Goal: Complete application form

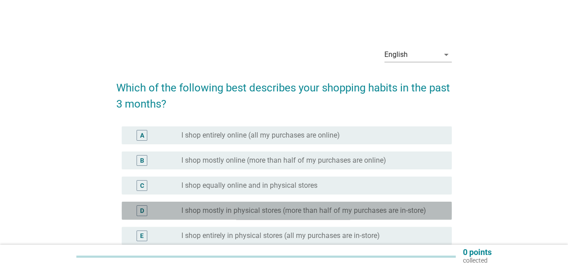
click at [234, 207] on label "I shop mostly in physical stores (more than half of my purchases are in-store)" at bounding box center [303, 210] width 245 height 9
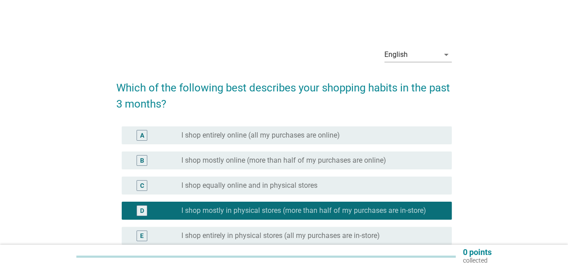
scroll to position [94, 0]
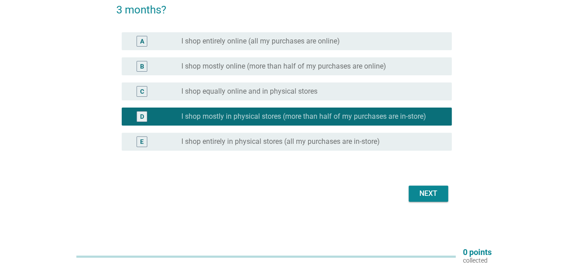
click at [420, 193] on div "Next" at bounding box center [427, 193] width 25 height 11
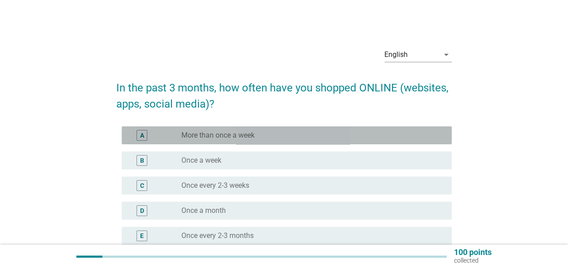
click at [189, 133] on label "More than once a week" at bounding box center [217, 135] width 73 height 9
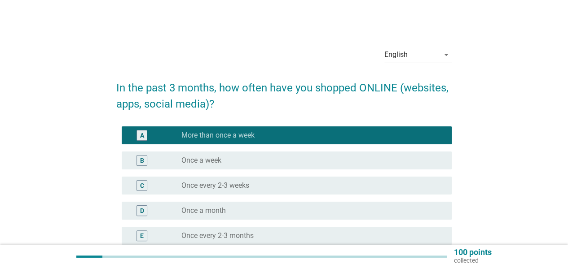
scroll to position [170, 0]
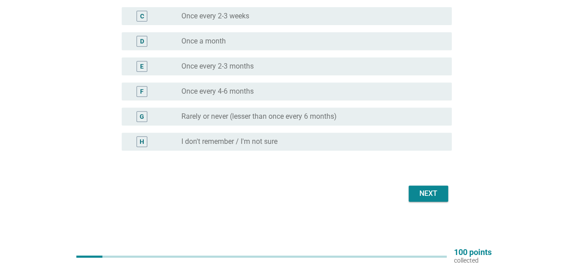
click at [458, 195] on div "English arrow_drop_down In the past 3 months, how often have you shopped ONLINE…" at bounding box center [284, 38] width 524 height 348
click at [431, 194] on div "Next" at bounding box center [427, 193] width 25 height 11
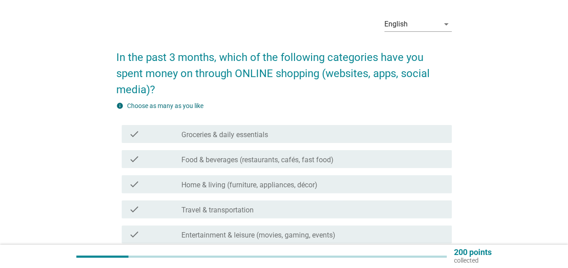
scroll to position [45, 0]
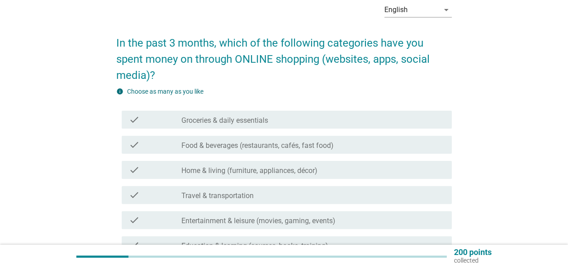
click at [206, 169] on label "Home & living (furniture, appliances, décor)" at bounding box center [249, 170] width 136 height 9
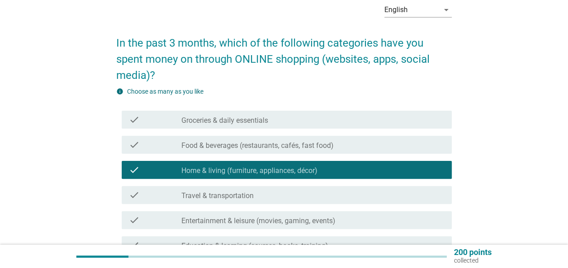
scroll to position [90, 0]
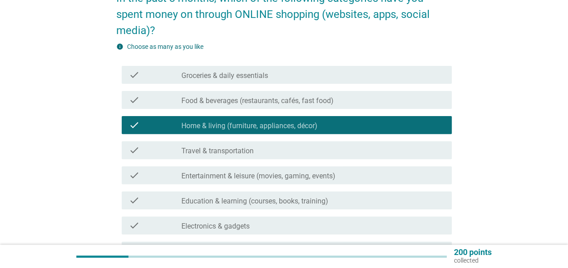
click at [232, 201] on label "Education & learning (courses, books, training)" at bounding box center [254, 201] width 147 height 9
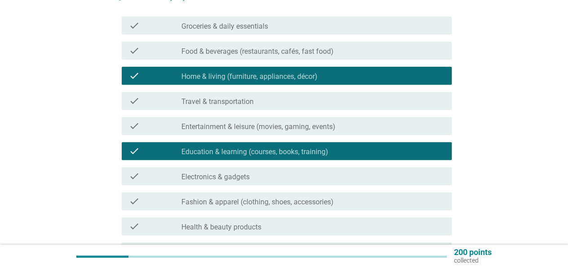
scroll to position [179, 0]
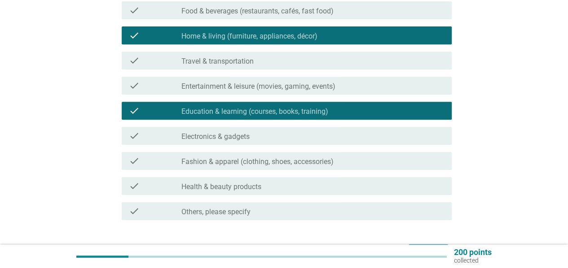
click at [234, 161] on label "Fashion & apparel (clothing, shoes, accessories)" at bounding box center [257, 161] width 152 height 9
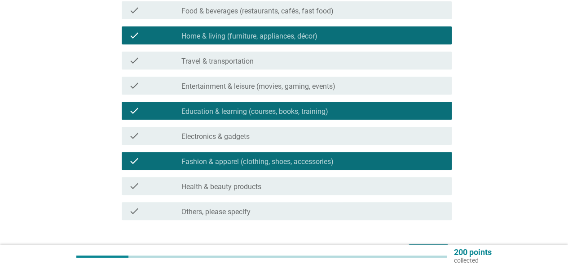
scroll to position [238, 0]
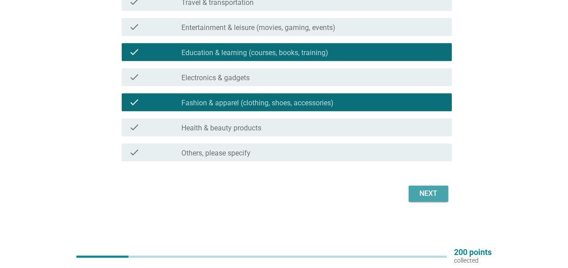
click at [419, 190] on div "Next" at bounding box center [427, 193] width 25 height 11
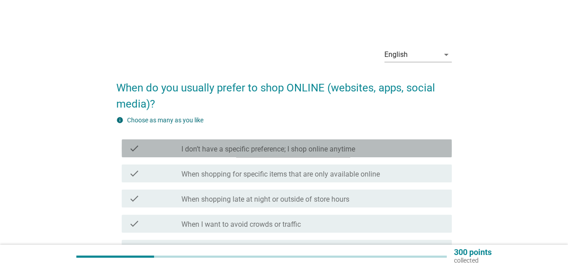
click at [197, 147] on label "I don’t have a specific preference; I shop online anytime" at bounding box center [268, 149] width 174 height 9
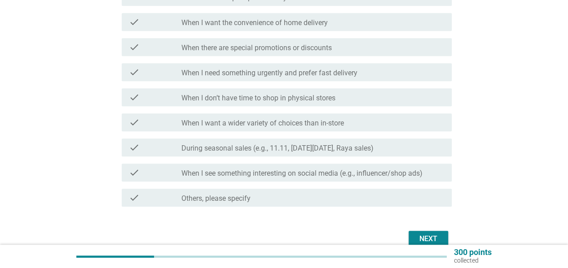
scroll to position [297, 0]
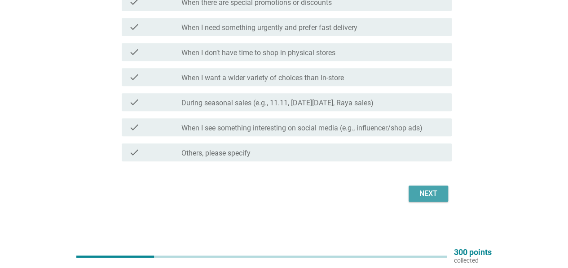
click at [426, 199] on div "Next" at bounding box center [427, 193] width 25 height 11
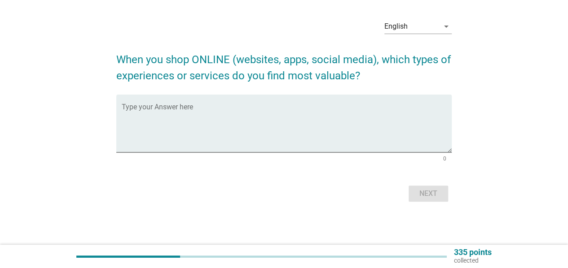
scroll to position [0, 0]
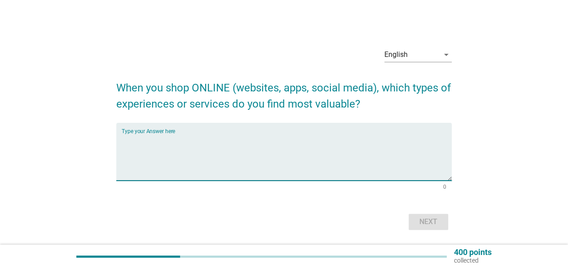
click at [169, 136] on textarea "Type your Answer here" at bounding box center [287, 157] width 330 height 47
type textarea "shopee"
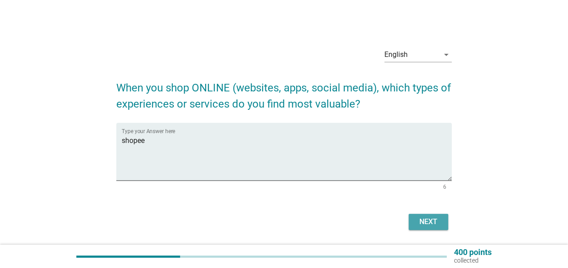
click at [445, 227] on button "Next" at bounding box center [427, 222] width 39 height 16
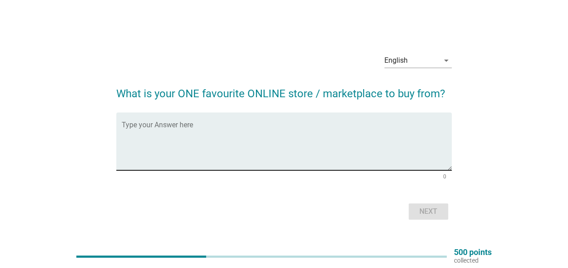
click at [147, 122] on div "Type your Answer here" at bounding box center [287, 142] width 330 height 58
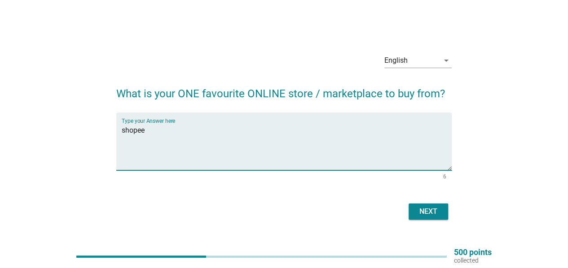
type textarea "shopee"
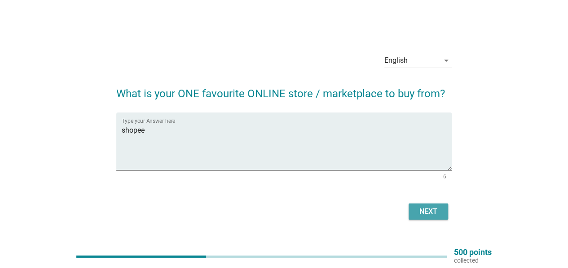
click at [421, 204] on button "Next" at bounding box center [427, 212] width 39 height 16
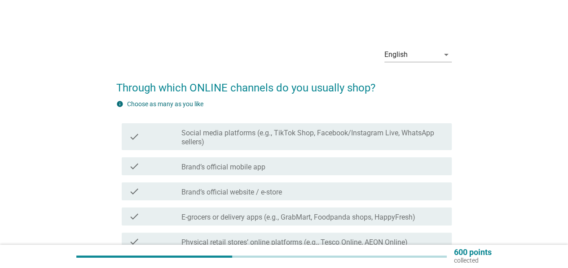
scroll to position [45, 0]
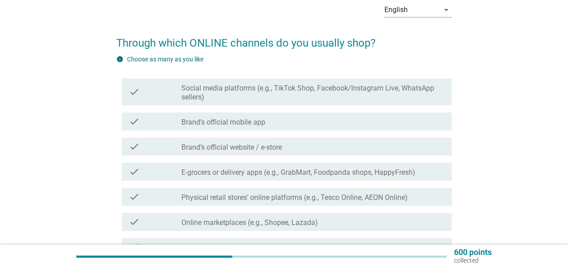
click at [260, 223] on label "Online marketplaces (e.g., Shopee, Lazada)" at bounding box center [249, 222] width 136 height 9
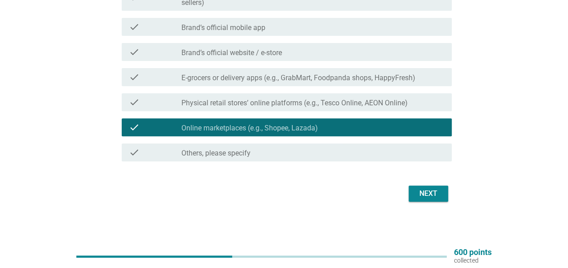
scroll to position [0, 0]
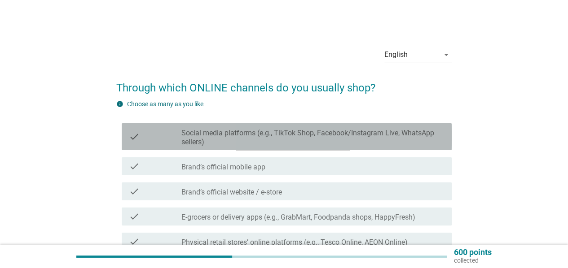
drag, startPoint x: 210, startPoint y: 133, endPoint x: 249, endPoint y: 138, distance: 39.0
click at [210, 133] on label "Social media platforms (e.g., TikTok Shop, Facebook/Instagram Live, WhatsApp se…" at bounding box center [312, 138] width 263 height 18
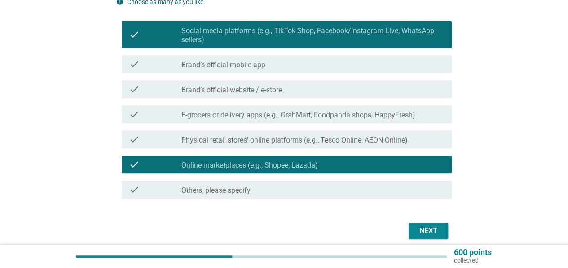
scroll to position [140, 0]
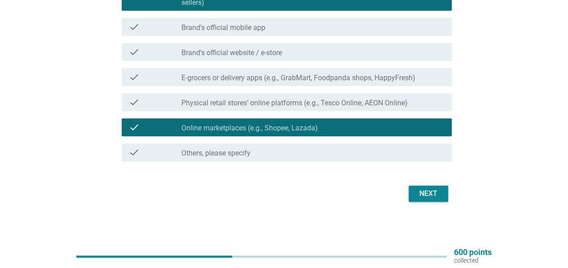
click at [420, 191] on div "Next" at bounding box center [427, 193] width 25 height 11
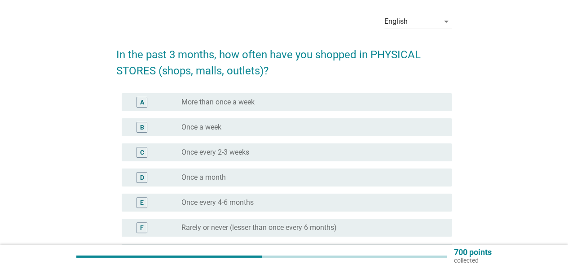
scroll to position [45, 0]
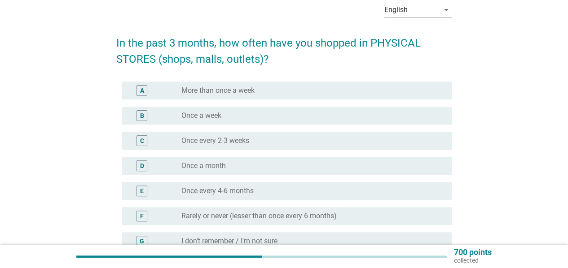
click at [202, 116] on label "Once a week" at bounding box center [201, 115] width 40 height 9
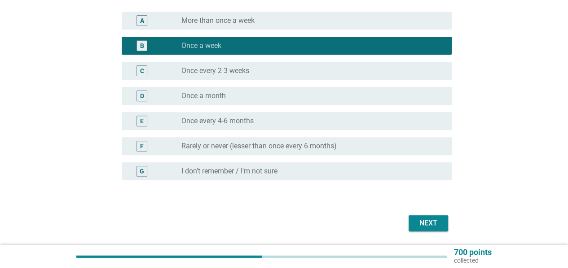
scroll to position [144, 0]
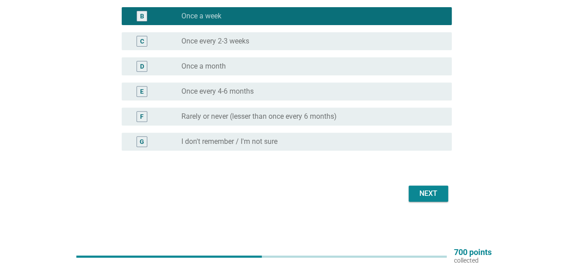
click at [442, 194] on button "Next" at bounding box center [427, 194] width 39 height 16
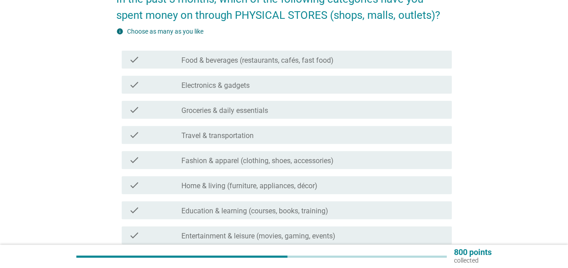
scroll to position [90, 0]
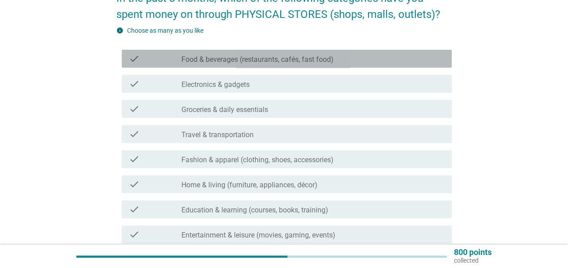
click at [217, 57] on label "Food & beverages (restaurants, cafés, fast food)" at bounding box center [257, 59] width 152 height 9
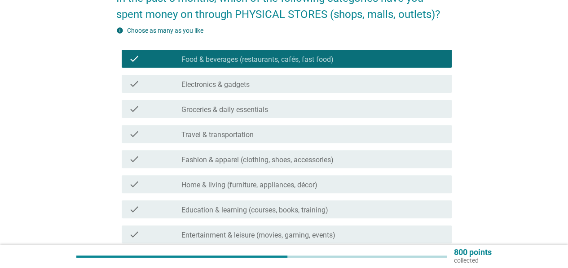
click at [266, 114] on label "Groceries & daily essentials" at bounding box center [224, 109] width 87 height 9
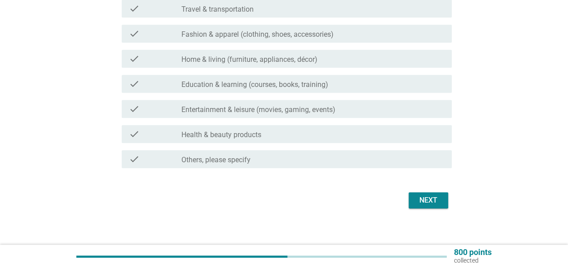
scroll to position [222, 0]
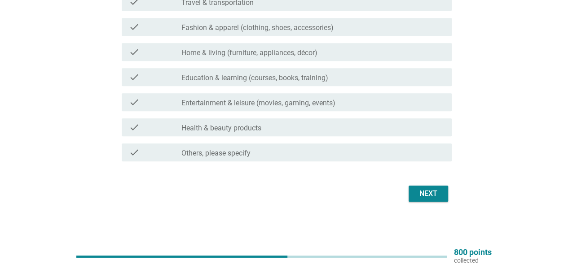
click at [433, 200] on button "Next" at bounding box center [427, 194] width 39 height 16
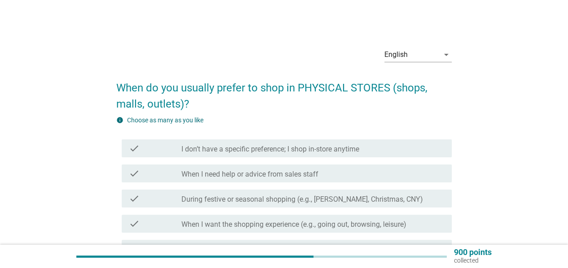
scroll to position [45, 0]
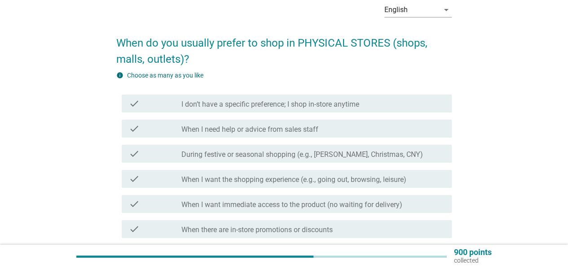
drag, startPoint x: 259, startPoint y: 111, endPoint x: 258, endPoint y: 135, distance: 24.3
click at [259, 111] on div "check check_box_outline_blank I don’t have a specific preference; I shop in-sto…" at bounding box center [287, 104] width 330 height 18
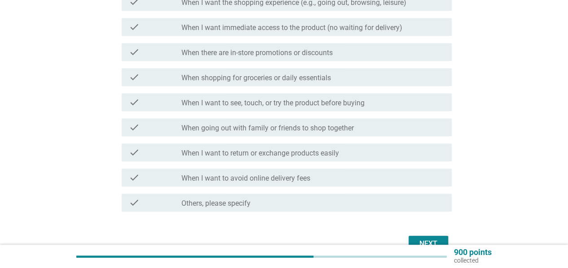
scroll to position [224, 0]
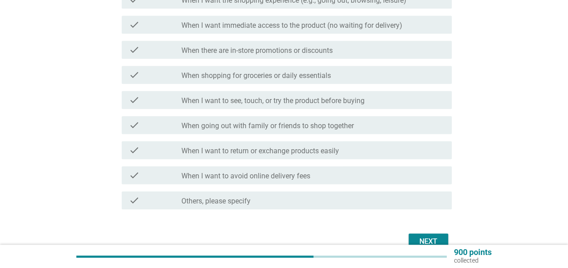
click at [419, 235] on button "Next" at bounding box center [427, 242] width 39 height 16
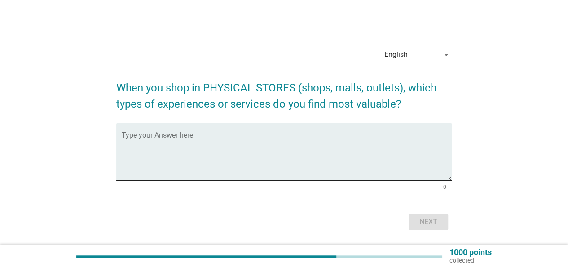
click at [168, 139] on textarea "Type your Answer here" at bounding box center [287, 157] width 330 height 47
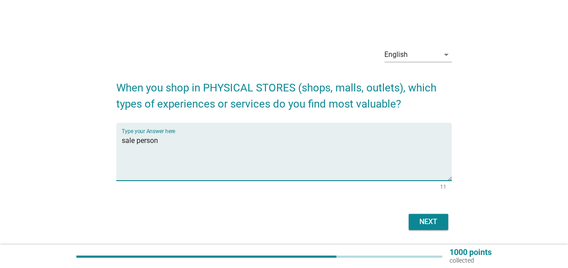
type textarea "sale person"
click at [447, 224] on button "Next" at bounding box center [427, 222] width 39 height 16
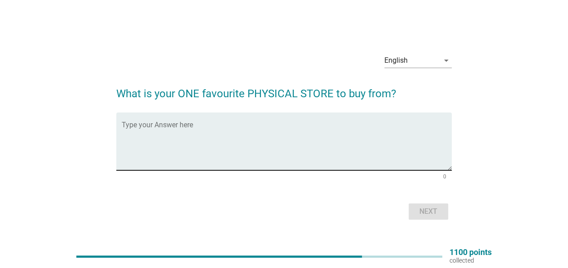
click at [183, 119] on div "Type your Answer here" at bounding box center [287, 142] width 330 height 58
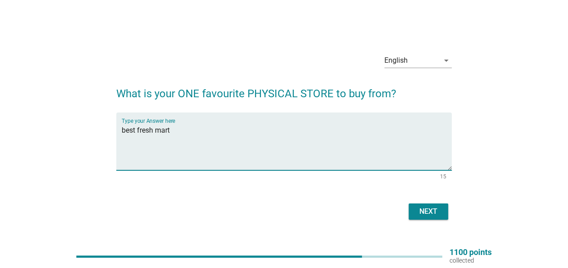
type textarea "best fresh mart"
click at [429, 211] on div "Next" at bounding box center [427, 211] width 25 height 11
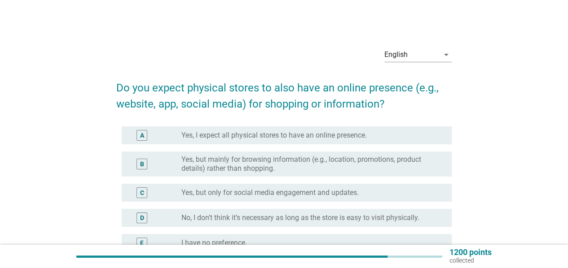
click at [220, 134] on label "Yes, I expect all physical stores to have an online presence." at bounding box center [273, 135] width 185 height 9
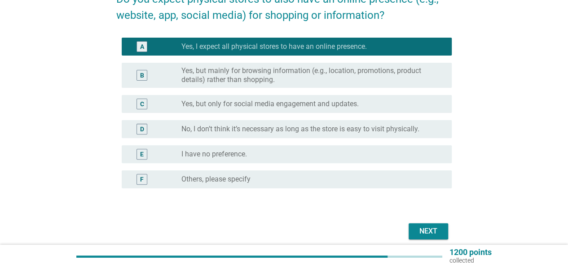
scroll to position [90, 0]
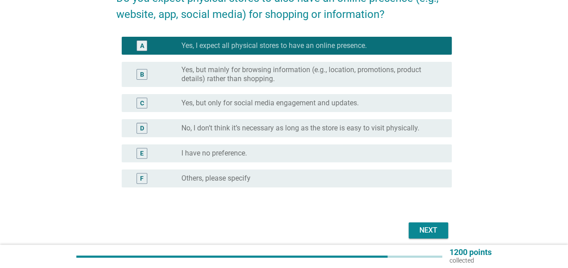
click at [432, 220] on form "Do you expect physical stores to also have an online presence (e.g., website, a…" at bounding box center [283, 111] width 335 height 260
click at [432, 223] on button "Next" at bounding box center [427, 231] width 39 height 16
